Goal: Find specific fact: Find contact information

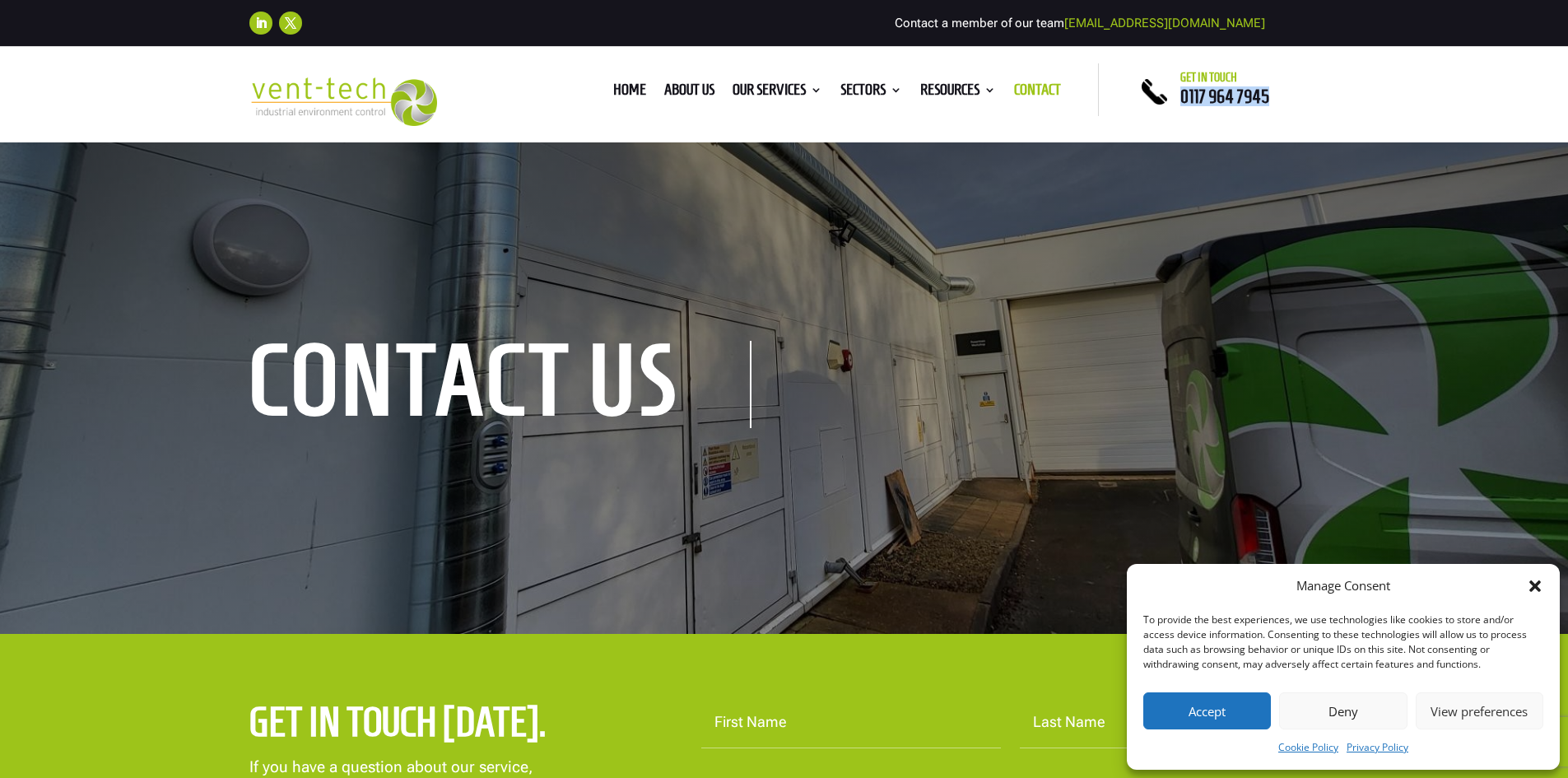
drag, startPoint x: 1294, startPoint y: 98, endPoint x: 1181, endPoint y: 91, distance: 113.2
click at [1181, 92] on p "0117 964 7945" at bounding box center [1250, 97] width 139 height 9
copy span "0117 964 7945"
